Goal: Task Accomplishment & Management: Manage account settings

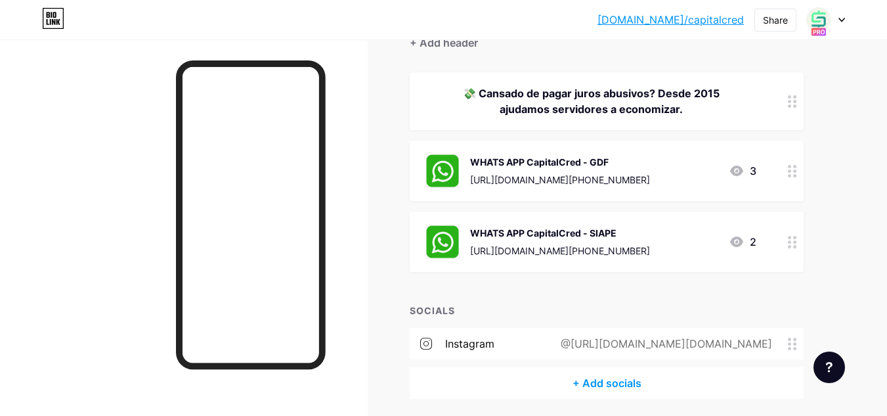
scroll to position [137, 0]
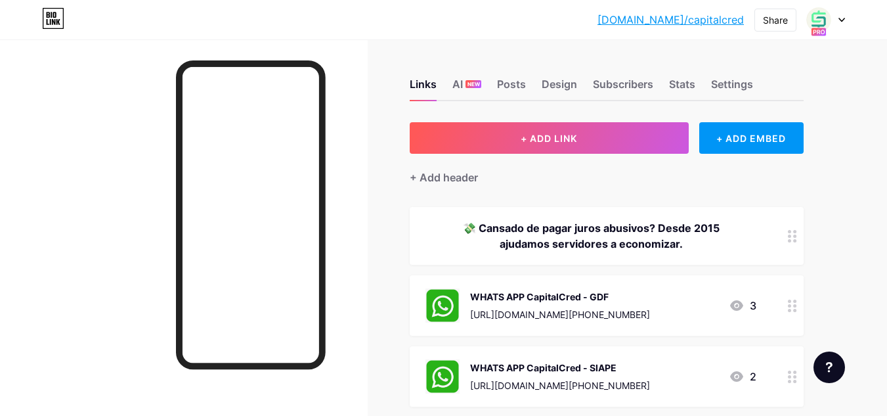
drag, startPoint x: 0, startPoint y: 186, endPoint x: 179, endPoint y: 227, distance: 183.8
click at [51, 232] on div at bounding box center [184, 247] width 368 height 416
